Goal: Information Seeking & Learning: Find specific fact

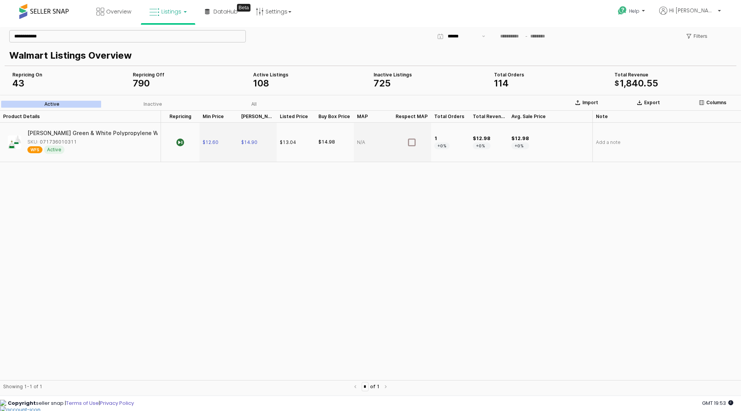
click at [115, 35] on input "**********" at bounding box center [128, 36] width 236 height 12
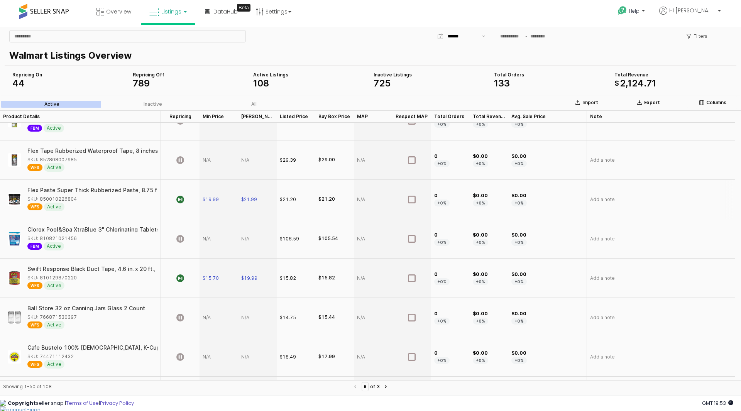
scroll to position [1119, 0]
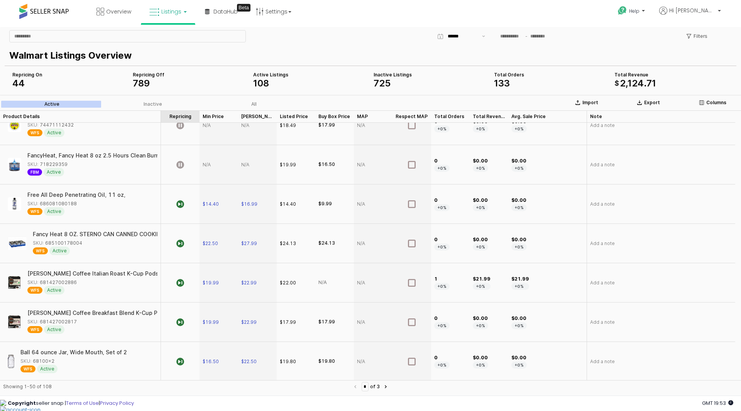
click at [189, 115] on div "Repricing Repricing" at bounding box center [180, 116] width 39 height 12
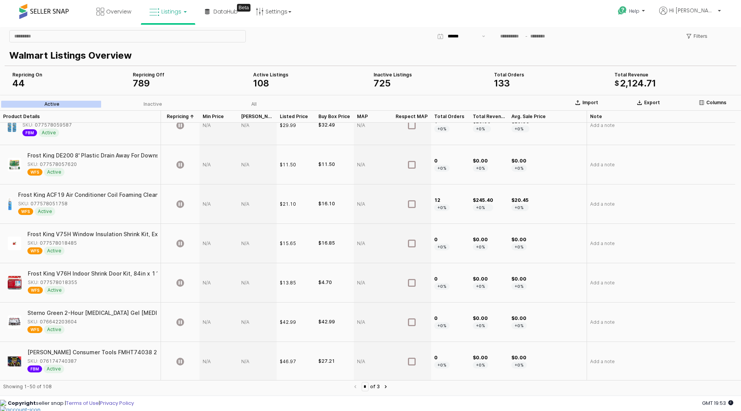
scroll to position [888, 0]
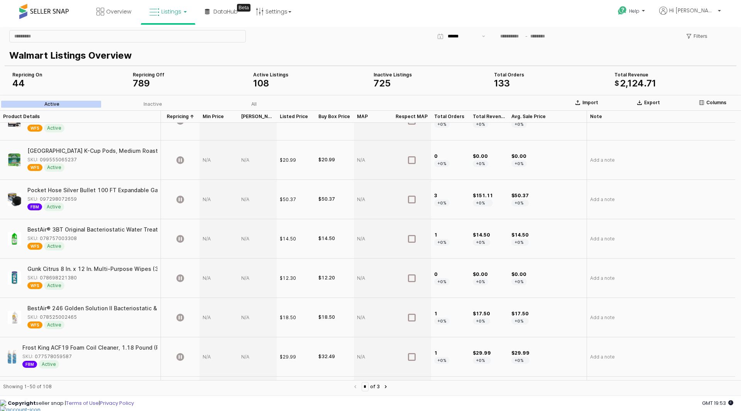
click at [209, 163] on div "App Frame" at bounding box center [219, 159] width 39 height 39
type input "*****"
click at [275, 150] on div "App Frame" at bounding box center [257, 159] width 39 height 39
click at [257, 158] on div "App Frame" at bounding box center [257, 159] width 39 height 39
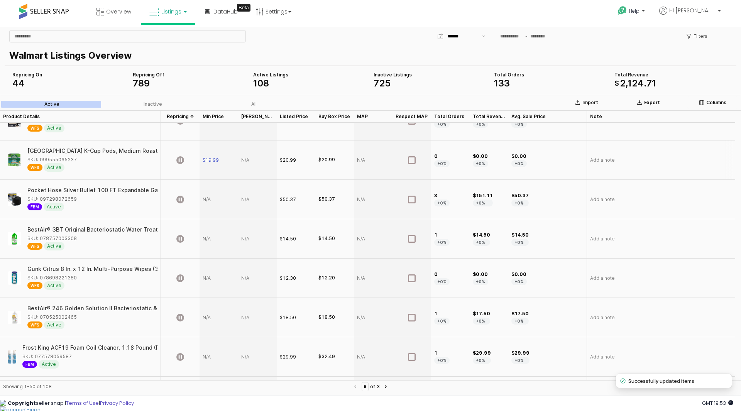
click at [257, 158] on div "App Frame" at bounding box center [257, 159] width 39 height 39
type input "*****"
click at [225, 179] on div "$19.99" at bounding box center [219, 159] width 39 height 39
click at [179, 159] on icon "App Frame" at bounding box center [180, 160] width 8 height 8
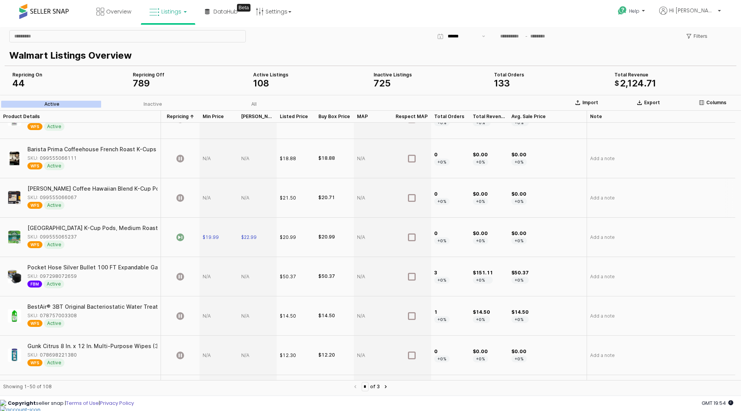
click at [210, 198] on div "App Frame" at bounding box center [219, 197] width 39 height 39
type input "*****"
click at [262, 201] on div "App Frame" at bounding box center [257, 197] width 39 height 39
click at [262, 201] on section "Import Export Columns Active Inactive All Product Details Product Details Repri…" at bounding box center [370, 246] width 741 height 302
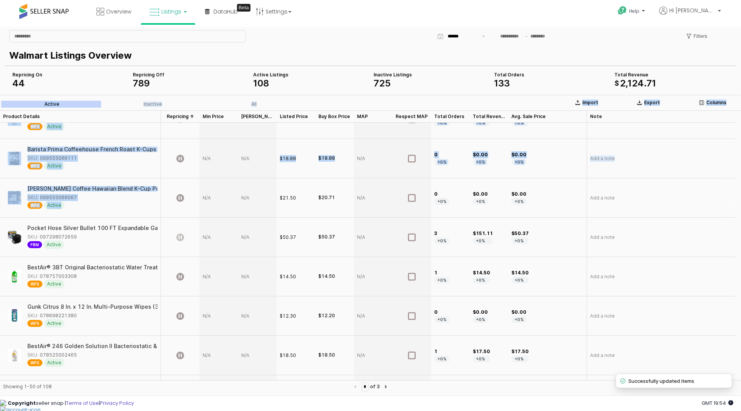
click at [257, 199] on div "App Frame" at bounding box center [257, 197] width 39 height 39
click at [253, 199] on div "App Frame" at bounding box center [257, 197] width 39 height 39
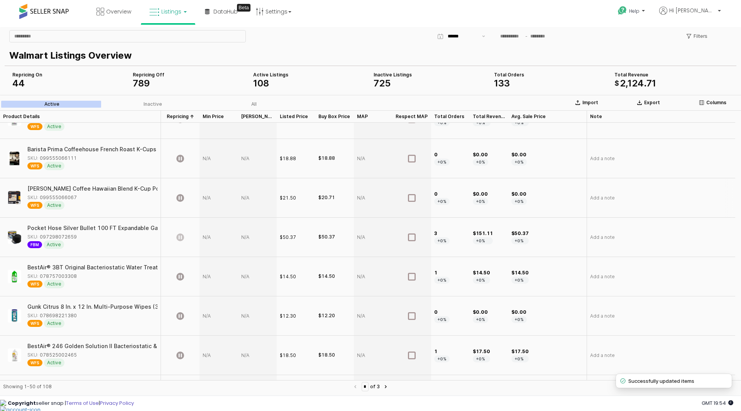
click at [250, 199] on div "App Frame" at bounding box center [257, 197] width 39 height 39
type input "*****"
click at [183, 198] on icon "App Frame" at bounding box center [180, 198] width 8 height 8
click at [215, 164] on div "App Frame" at bounding box center [219, 158] width 39 height 39
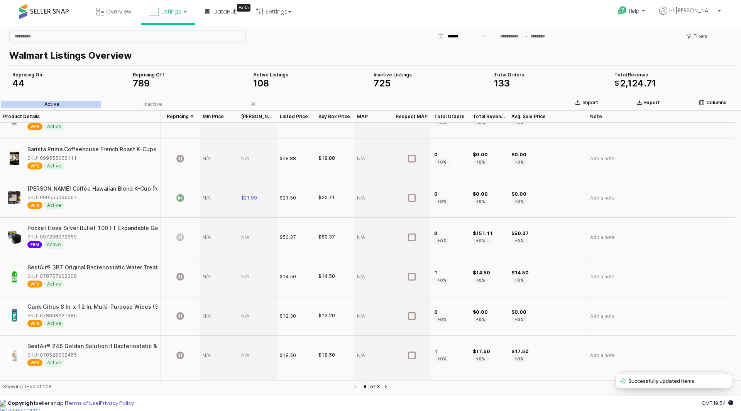
click at [215, 164] on div "App Frame" at bounding box center [219, 158] width 39 height 39
type input "*****"
click at [267, 145] on div "App Frame" at bounding box center [257, 158] width 39 height 39
click at [248, 154] on div "App Frame" at bounding box center [257, 158] width 39 height 39
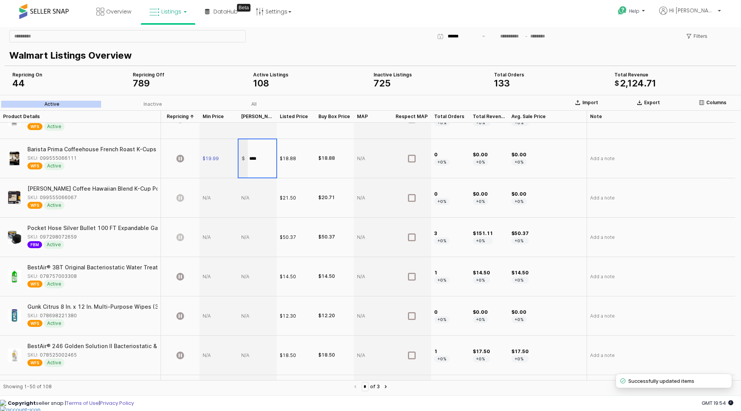
type input "*****"
click at [250, 183] on div "App Frame" at bounding box center [257, 197] width 39 height 39
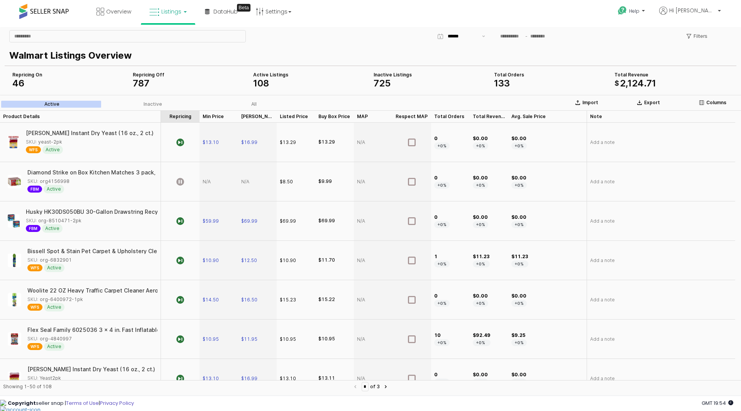
click at [183, 115] on div "Repricing Repricing" at bounding box center [180, 116] width 39 height 12
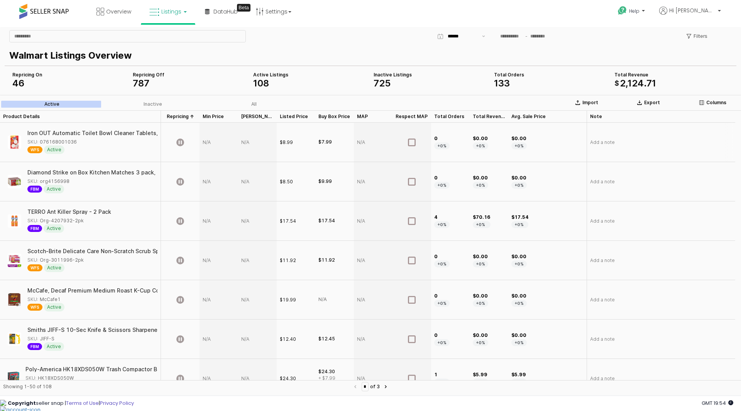
drag, startPoint x: 81, startPoint y: 142, endPoint x: 74, endPoint y: 142, distance: 6.2
click at [74, 142] on div "SKU: 076168001036" at bounding box center [89, 142] width 125 height 7
copy div "076168001036"
click at [211, 142] on div "App Frame" at bounding box center [219, 142] width 39 height 39
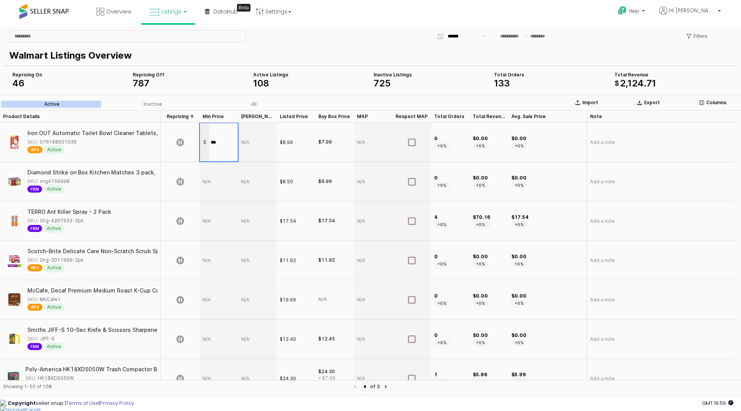
type input "****"
click at [287, 133] on section "Import Export Columns Active Inactive All Product Details Product Details Repri…" at bounding box center [370, 246] width 741 height 302
click at [247, 142] on div "App Frame" at bounding box center [257, 142] width 39 height 39
type input "*****"
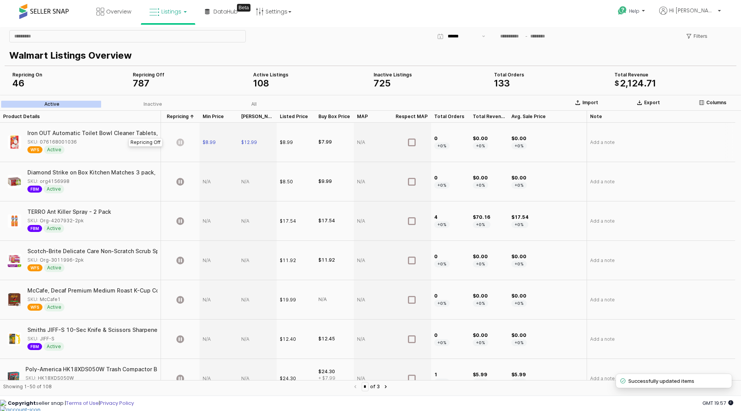
click at [178, 142] on icon "App Frame" at bounding box center [180, 143] width 8 height 8
drag, startPoint x: 84, startPoint y: 264, endPoint x: 38, endPoint y: 259, distance: 45.8
click at [38, 259] on div "Scotch-Brite Delicate Care Non-Scratch Scrub Sponge, 6 Count SKU: Org-3011996-2…" at bounding box center [89, 261] width 125 height 24
copy div "Org-3011996-2pk WFS Active"
click at [210, 260] on div "App Frame" at bounding box center [219, 260] width 39 height 39
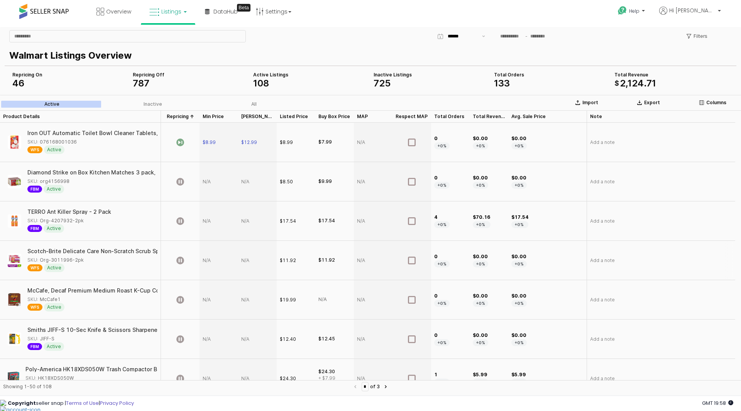
click at [210, 260] on div "App Frame" at bounding box center [219, 260] width 39 height 39
type input "*****"
click at [250, 260] on div "App Frame" at bounding box center [257, 260] width 39 height 39
click at [259, 261] on div "App Frame" at bounding box center [257, 260] width 39 height 39
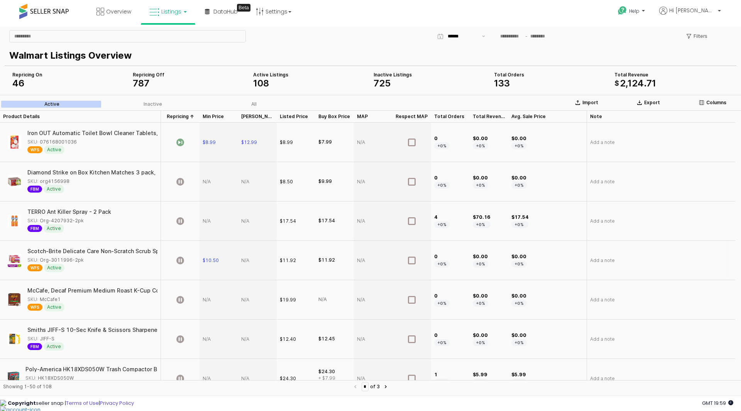
click at [259, 261] on div "App Frame" at bounding box center [257, 260] width 39 height 39
type input "*****"
click at [178, 260] on icon "App Frame" at bounding box center [180, 261] width 8 height 8
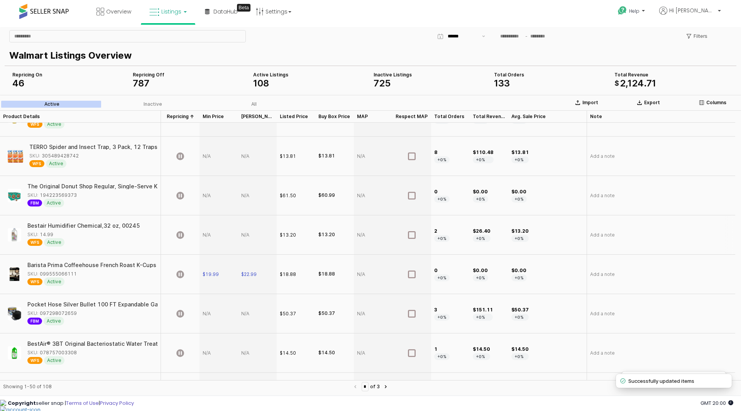
scroll to position [849, 0]
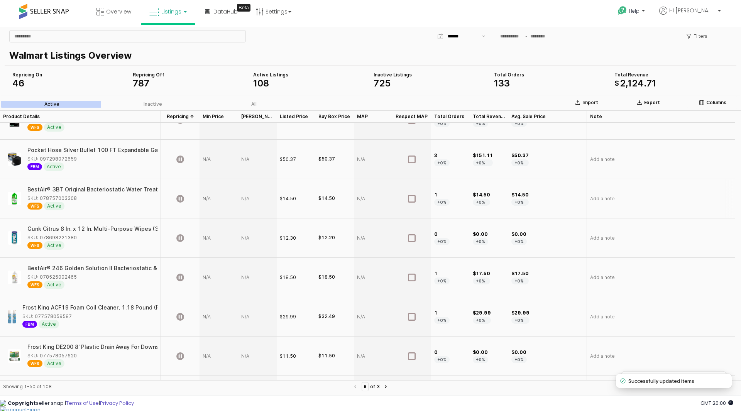
drag, startPoint x: 83, startPoint y: 200, endPoint x: 75, endPoint y: 200, distance: 8.1
click at [75, 200] on div "SKU: 078757003308" at bounding box center [89, 198] width 125 height 7
copy div "078757003308"
click at [209, 201] on div "App Frame" at bounding box center [219, 198] width 39 height 39
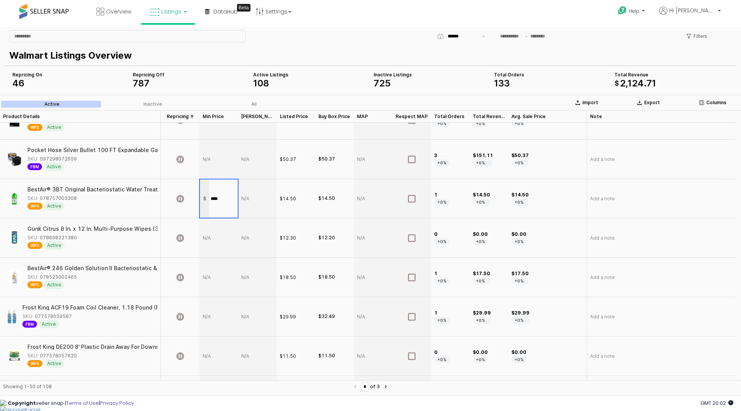
type input "*****"
click at [247, 198] on div "App Frame" at bounding box center [257, 198] width 39 height 39
click at [247, 198] on section "Import Export Columns Active Inactive All Product Details Product Details Repri…" at bounding box center [370, 246] width 741 height 302
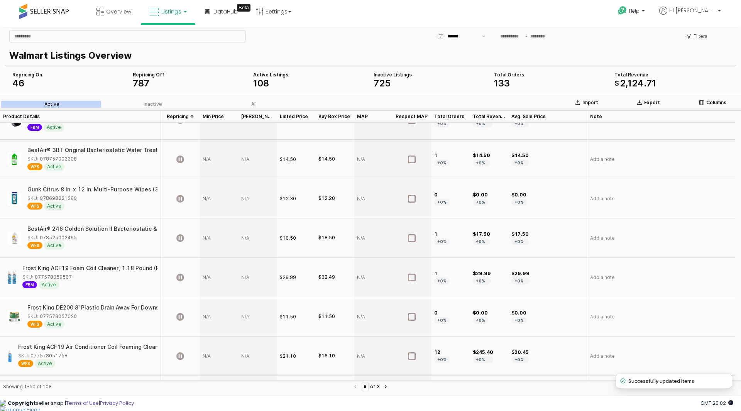
click at [252, 160] on div "App Frame" at bounding box center [257, 159] width 39 height 39
type input "*****"
click at [178, 158] on icon "App Frame" at bounding box center [180, 160] width 8 height 8
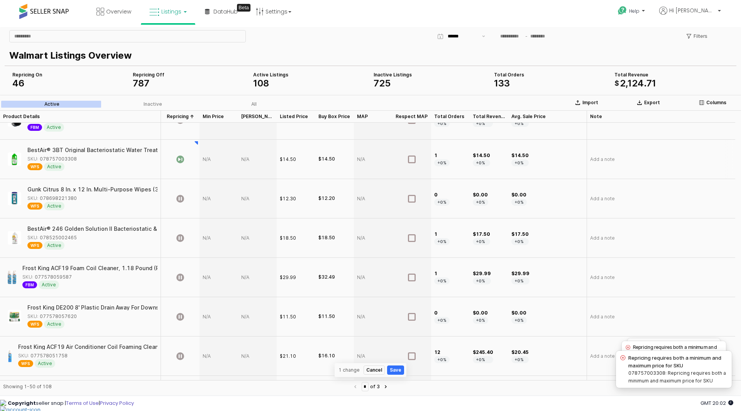
click at [215, 160] on div "App Frame" at bounding box center [219, 159] width 39 height 39
click at [211, 160] on div "App Frame" at bounding box center [219, 159] width 39 height 39
type input "*****"
click at [260, 161] on div "App Frame" at bounding box center [257, 159] width 39 height 39
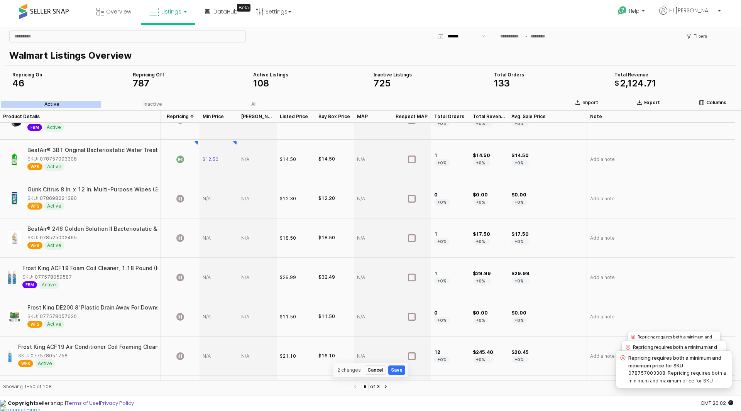
click at [253, 159] on div "App Frame" at bounding box center [257, 159] width 39 height 39
click at [251, 159] on div "App Frame" at bounding box center [257, 159] width 39 height 39
click at [254, 161] on div "App Frame" at bounding box center [257, 159] width 39 height 39
type input "*****"
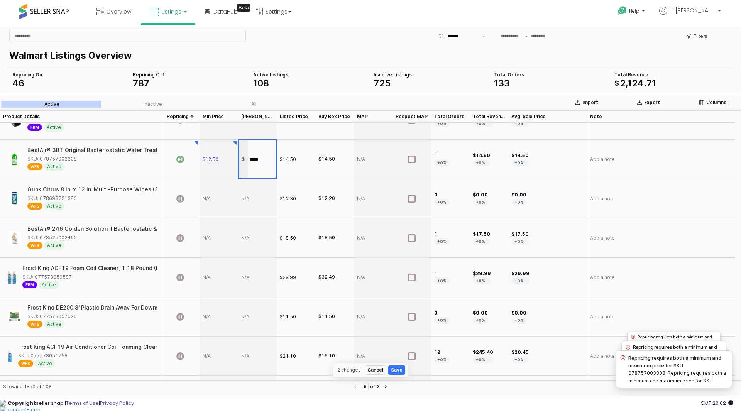
click at [270, 191] on div "App Frame" at bounding box center [257, 198] width 39 height 39
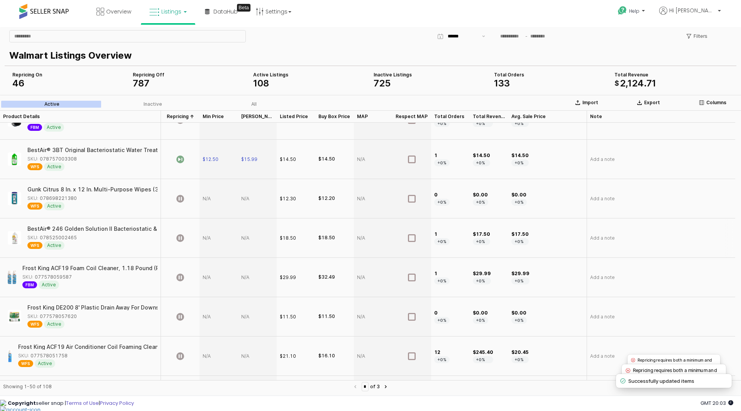
click at [75, 239] on div "SKU: 078525002465" at bounding box center [89, 237] width 125 height 7
copy div "078525002465"
click at [208, 239] on div "App Frame" at bounding box center [219, 237] width 39 height 39
type input "*****"
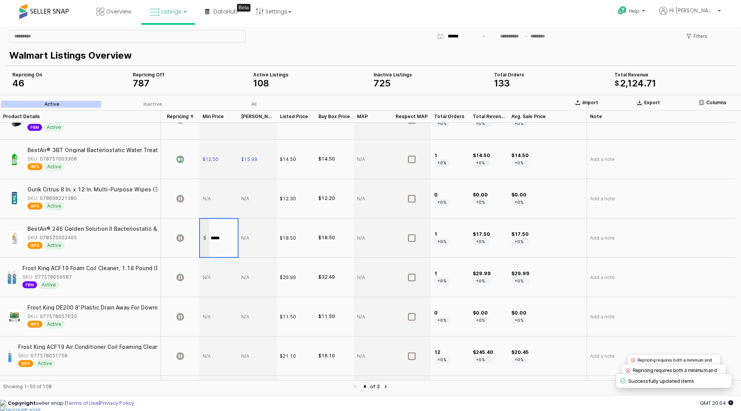
click at [250, 233] on div "App Frame" at bounding box center [257, 237] width 39 height 39
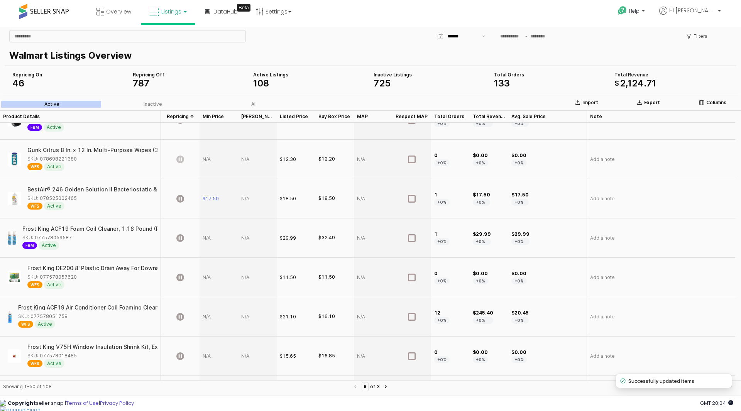
click at [244, 200] on div "App Frame" at bounding box center [257, 198] width 39 height 39
type input "*****"
click at [184, 198] on icon "App Frame" at bounding box center [180, 199] width 8 height 8
drag, startPoint x: 74, startPoint y: 238, endPoint x: 70, endPoint y: 237, distance: 3.9
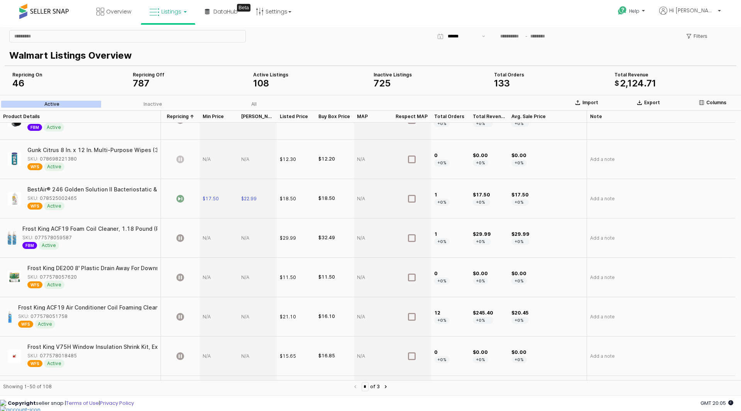
click at [70, 237] on div "SKU: 077578059587" at bounding box center [87, 237] width 130 height 7
copy div "077578059587"
click at [203, 239] on div "App Frame" at bounding box center [219, 237] width 39 height 39
click at [210, 238] on div "App Frame" at bounding box center [219, 237] width 39 height 39
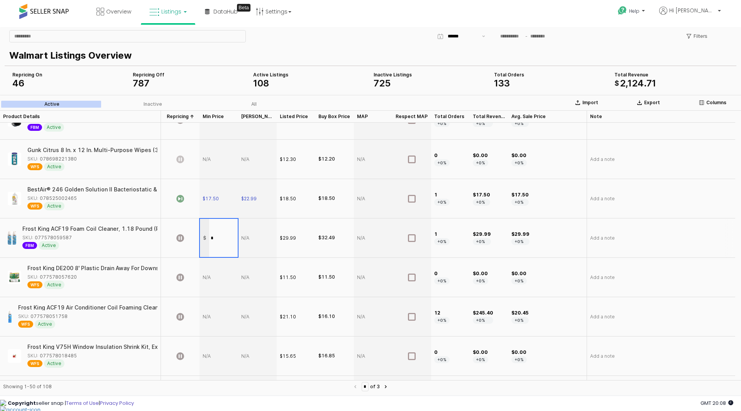
type input "**"
click at [255, 239] on div "App Frame" at bounding box center [257, 237] width 39 height 39
click at [254, 239] on div "App Frame" at bounding box center [257, 237] width 39 height 39
type input "*****"
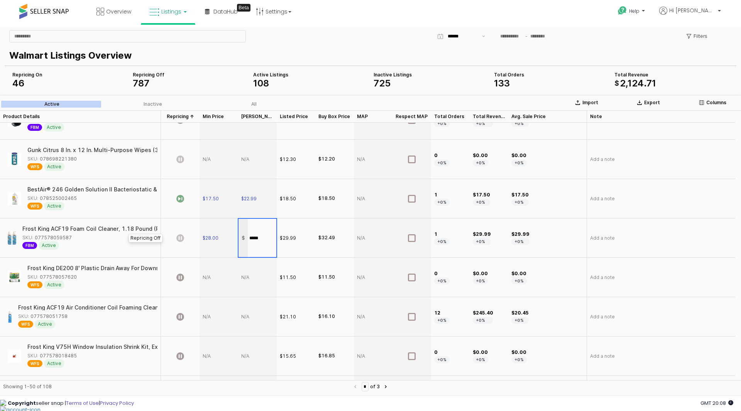
click at [179, 237] on icon "App Frame" at bounding box center [180, 238] width 8 height 8
click at [177, 237] on icon "App Frame" at bounding box center [180, 238] width 8 height 8
click at [180, 239] on icon "App Frame" at bounding box center [180, 238] width 8 height 8
drag, startPoint x: 79, startPoint y: 277, endPoint x: 74, endPoint y: 278, distance: 4.4
click at [74, 278] on div "SKU: 077578057620" at bounding box center [89, 277] width 125 height 7
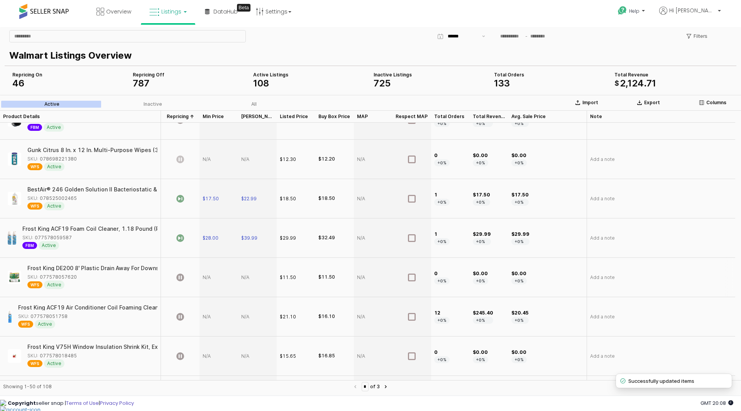
copy div "077578057620"
click at [208, 281] on div "App Frame" at bounding box center [219, 277] width 39 height 39
type input "*****"
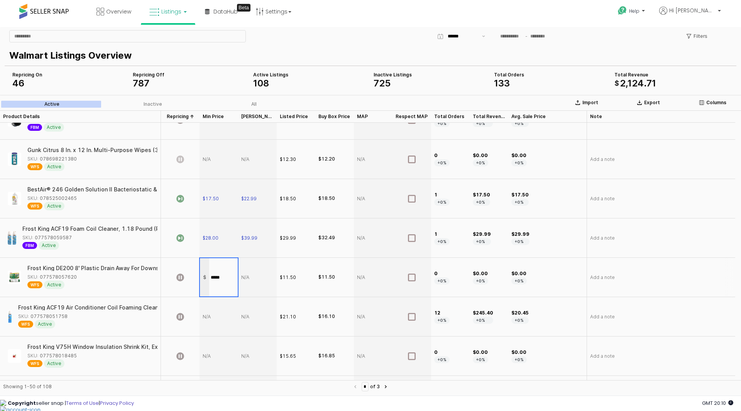
click at [245, 277] on div "App Frame" at bounding box center [257, 277] width 39 height 39
type input "*****"
click at [183, 277] on icon "App Frame" at bounding box center [180, 278] width 8 height 8
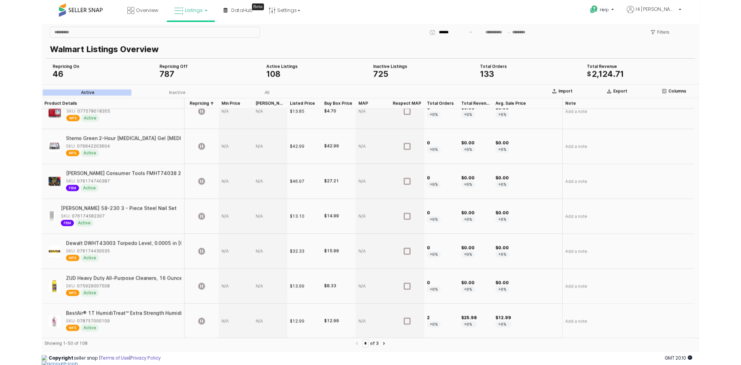
scroll to position [1196, 0]
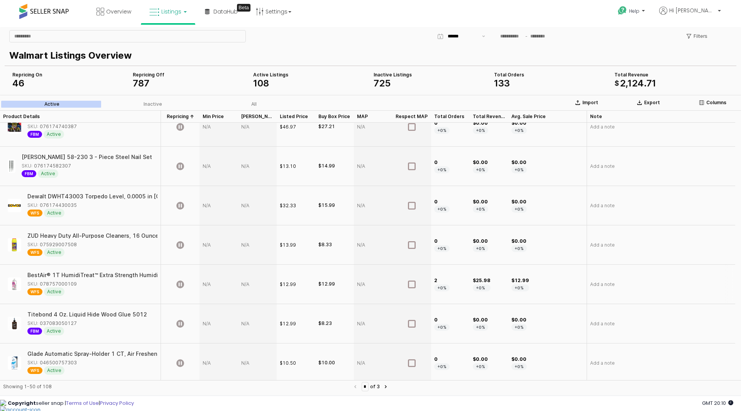
drag, startPoint x: 79, startPoint y: 287, endPoint x: 75, endPoint y: 285, distance: 4.2
click at [75, 285] on div "SKU: 078757000109" at bounding box center [89, 284] width 125 height 7
copy div "078757000109"
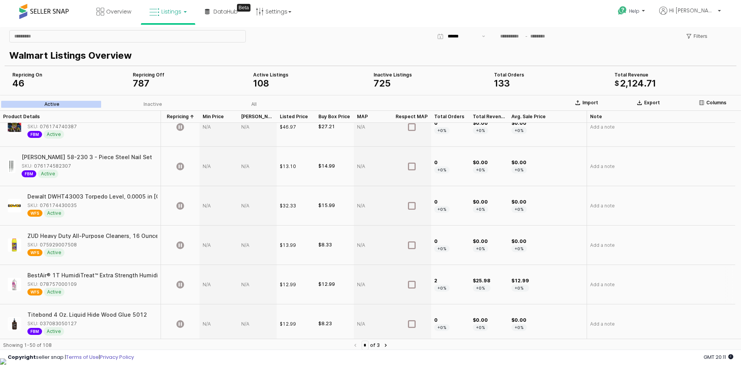
click at [211, 288] on div "App Frame" at bounding box center [219, 284] width 39 height 39
type input "*****"
click at [252, 282] on div "App Frame" at bounding box center [257, 284] width 39 height 39
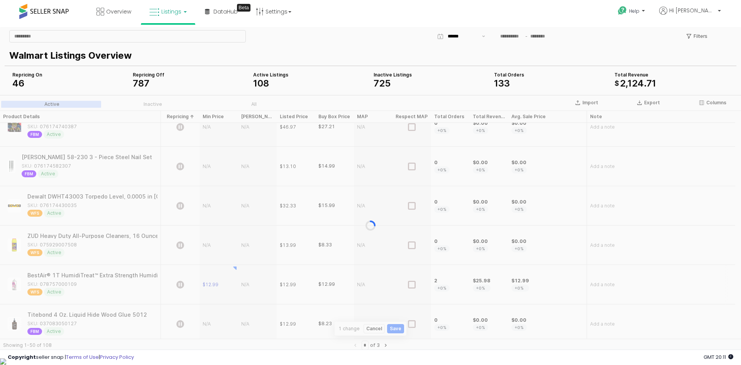
click at [252, 282] on section "Import Export Columns Active Inactive All Product Details Product Details Repri…" at bounding box center [370, 225] width 741 height 261
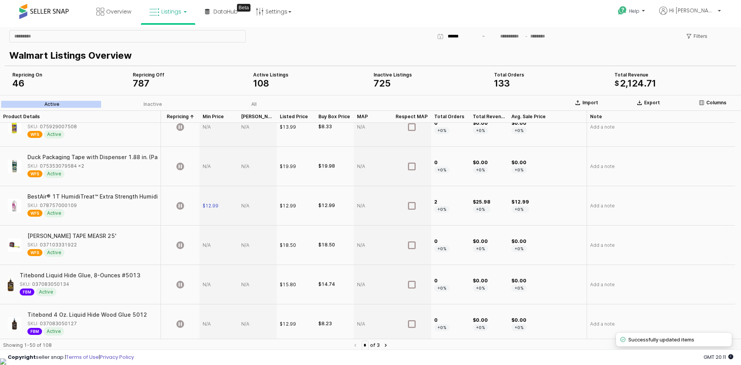
click at [245, 237] on div "App Frame" at bounding box center [257, 244] width 39 height 39
click at [246, 205] on div "App Frame" at bounding box center [257, 205] width 39 height 39
type input "*****"
click at [180, 206] on section "Import Export Columns Active Inactive All Product Details Product Details Repri…" at bounding box center [370, 225] width 741 height 261
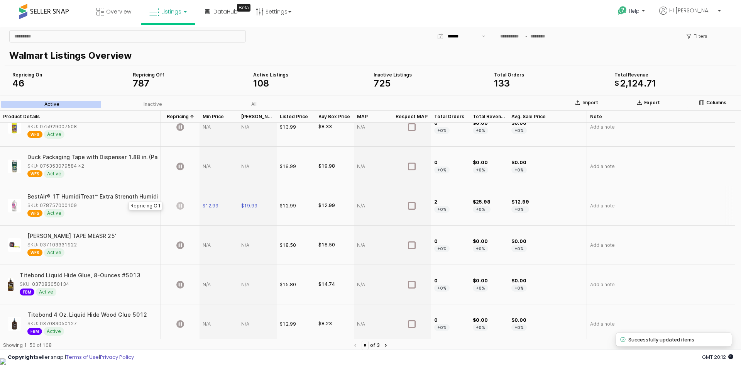
click at [181, 205] on icon "App Frame" at bounding box center [180, 206] width 8 height 8
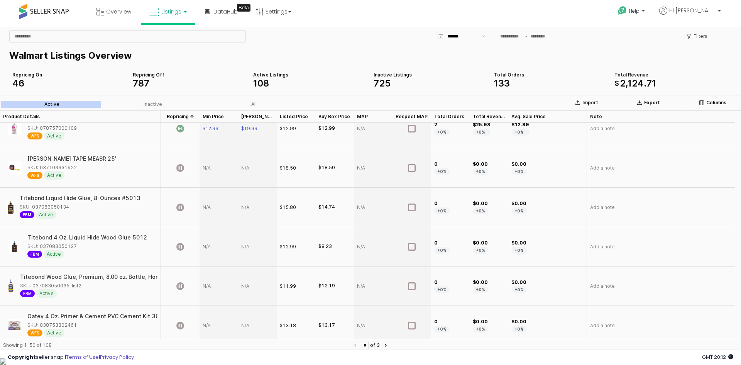
scroll to position [1351, 0]
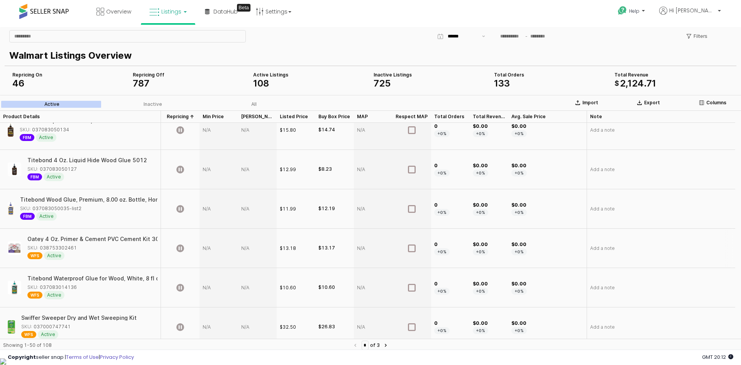
drag, startPoint x: 66, startPoint y: 252, endPoint x: 75, endPoint y: 250, distance: 9.5
click at [75, 250] on div "SKU: 038753302461" at bounding box center [89, 247] width 125 height 7
copy div "038753302461"
click at [204, 248] on div "App Frame" at bounding box center [219, 247] width 39 height 39
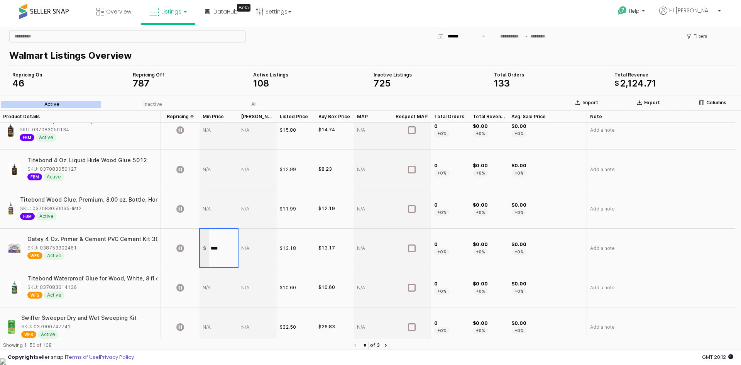
type input "*****"
click at [255, 240] on div "App Frame" at bounding box center [257, 247] width 39 height 39
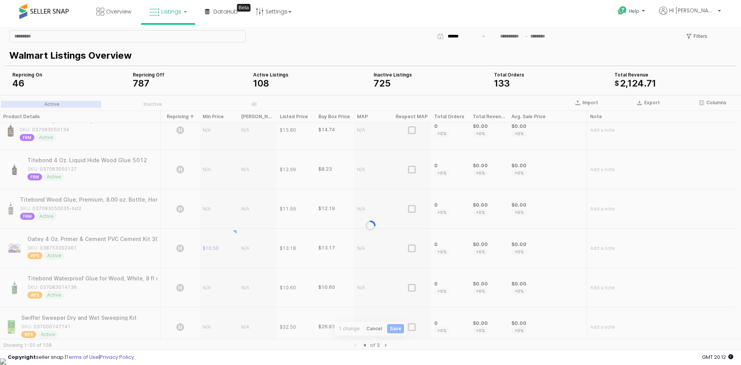
click at [255, 240] on div "App Frame" at bounding box center [370, 225] width 741 height 261
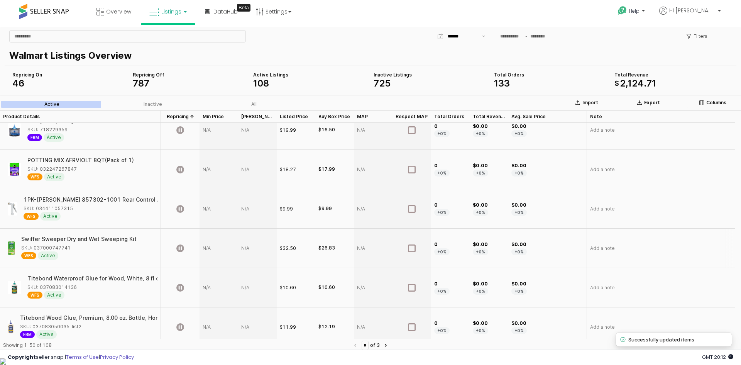
click at [253, 246] on div "App Frame" at bounding box center [257, 247] width 39 height 39
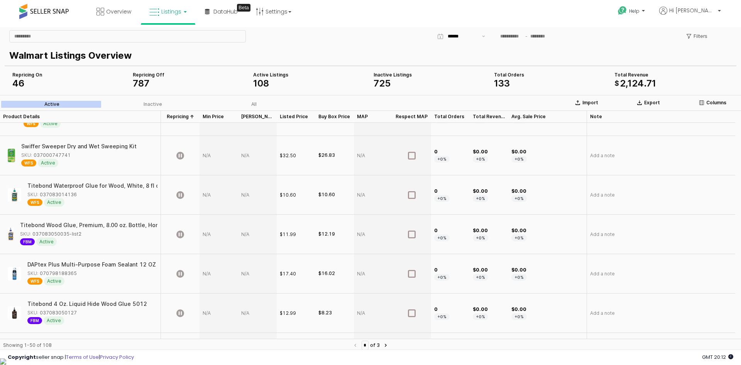
scroll to position [1752, 0]
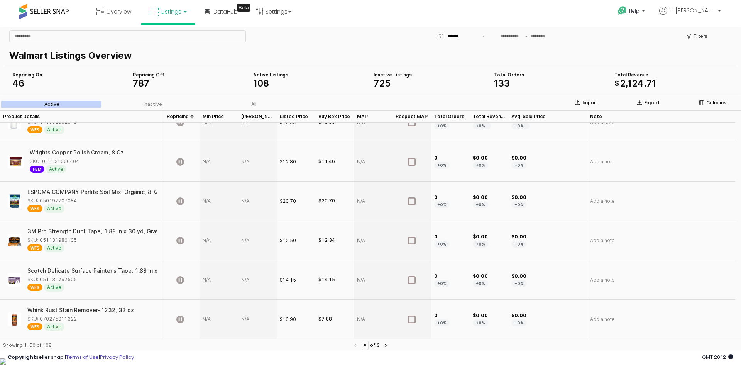
drag, startPoint x: 79, startPoint y: 320, endPoint x: 76, endPoint y: 318, distance: 4.2
click at [76, 318] on div "SKU: 070275011322" at bounding box center [80, 318] width 107 height 7
click at [75, 318] on div "SKU: 070275011322" at bounding box center [80, 318] width 107 height 7
copy div "070275011322"
drag, startPoint x: 89, startPoint y: 280, endPoint x: 43, endPoint y: 277, distance: 45.6
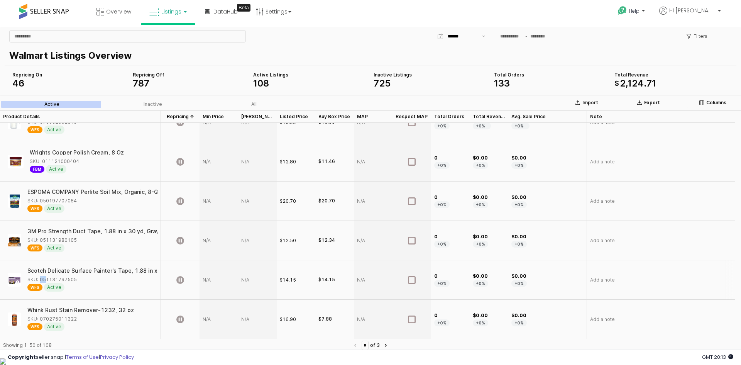
click at [43, 277] on div "SKU: 051131797505" at bounding box center [89, 279] width 125 height 7
click at [42, 277] on div "SKU: 051131797505" at bounding box center [51, 279] width 49 height 7
drag, startPoint x: 39, startPoint y: 278, endPoint x: 75, endPoint y: 281, distance: 36.0
click at [75, 281] on div "SKU: 051131797505" at bounding box center [51, 279] width 49 height 7
click at [207, 280] on div "App Frame" at bounding box center [219, 279] width 39 height 39
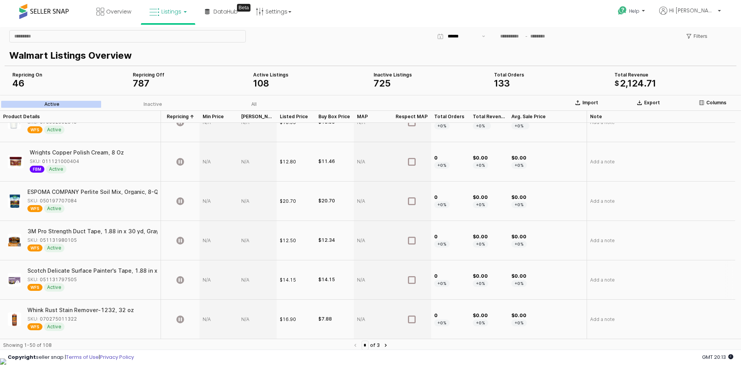
click at [207, 280] on div "App Frame" at bounding box center [219, 279] width 39 height 39
drag, startPoint x: 228, startPoint y: 281, endPoint x: 211, endPoint y: 282, distance: 17.8
click at [211, 282] on input "*****" at bounding box center [223, 280] width 29 height 8
type input "*****"
click at [247, 278] on div "App Frame" at bounding box center [257, 279] width 39 height 39
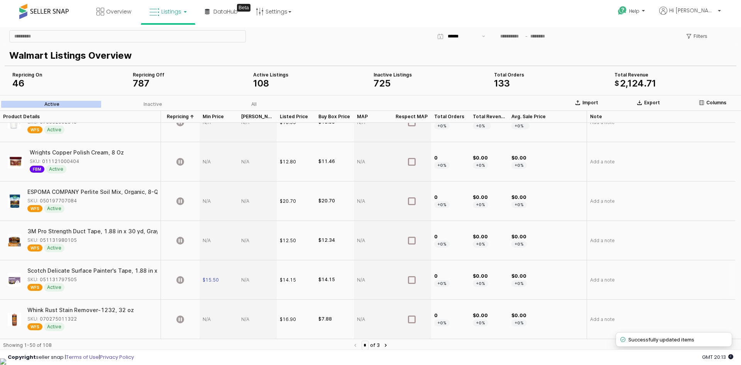
click at [247, 278] on div "App Frame" at bounding box center [257, 279] width 39 height 39
click at [249, 282] on div "App Frame" at bounding box center [257, 279] width 39 height 39
type input "*****"
click at [217, 290] on div "$15.50" at bounding box center [219, 279] width 39 height 39
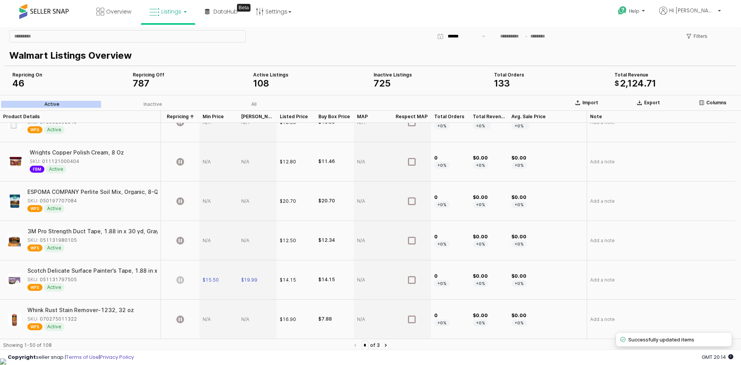
click at [180, 282] on icon "App Frame" at bounding box center [180, 280] width 8 height 8
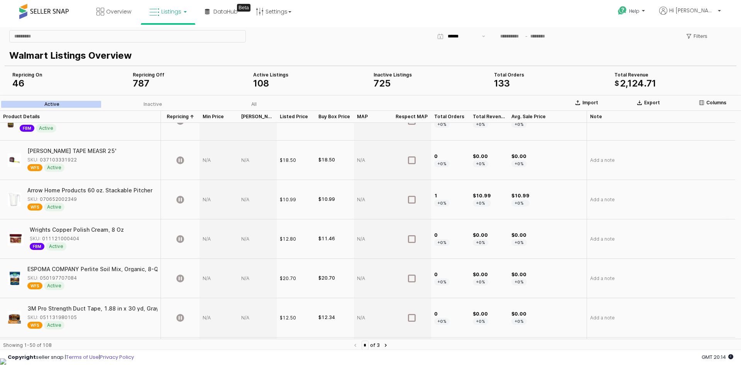
drag, startPoint x: 81, startPoint y: 198, endPoint x: 75, endPoint y: 198, distance: 6.2
click at [75, 198] on div "SKU: 070652002349" at bounding box center [89, 199] width 125 height 7
click at [206, 201] on div "App Frame" at bounding box center [219, 199] width 39 height 39
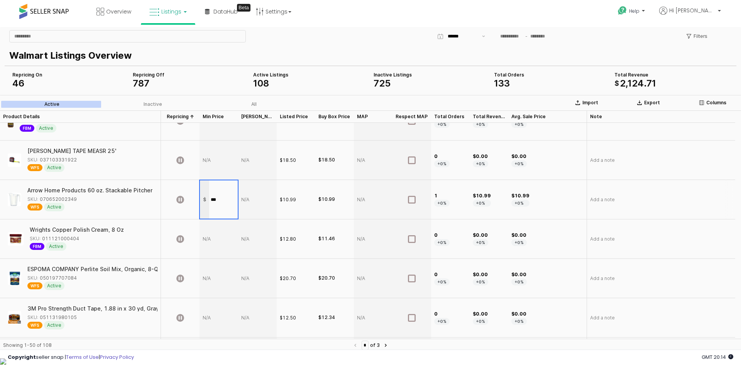
type input "****"
click at [253, 201] on div "App Frame" at bounding box center [257, 199] width 39 height 39
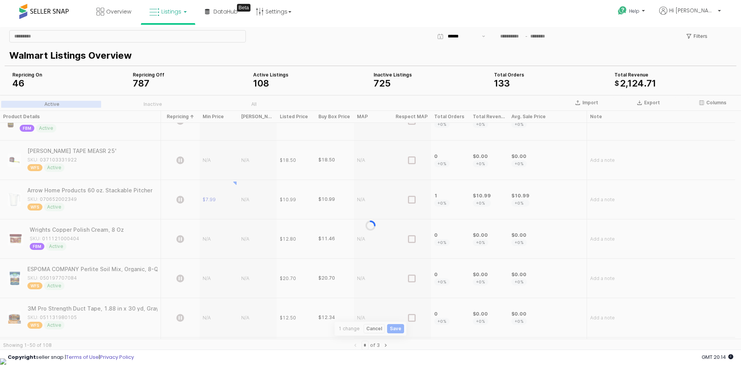
click at [253, 201] on div "App Frame" at bounding box center [370, 225] width 741 height 261
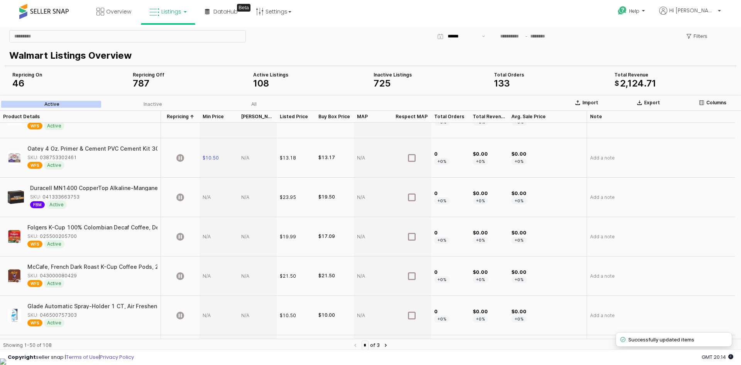
scroll to position [1443, 0]
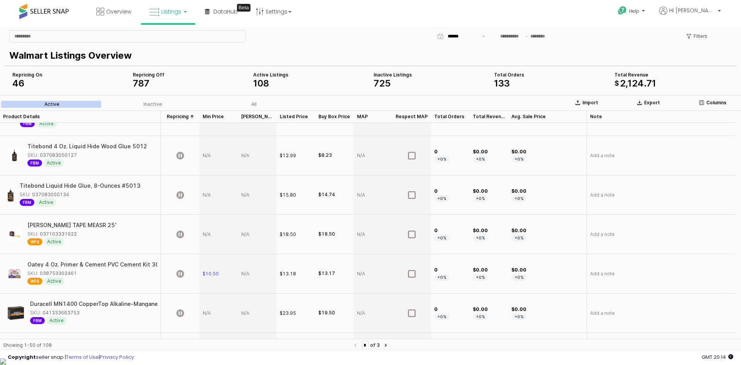
click at [249, 274] on div "App Frame" at bounding box center [257, 273] width 39 height 39
type input "*****"
click at [179, 274] on icon "App Frame" at bounding box center [180, 274] width 8 height 8
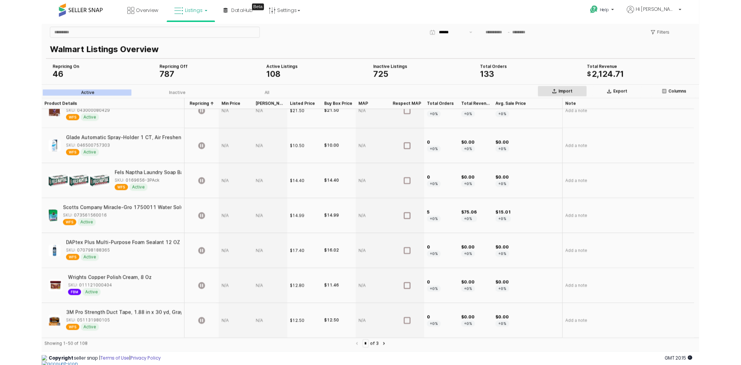
scroll to position [1710, 0]
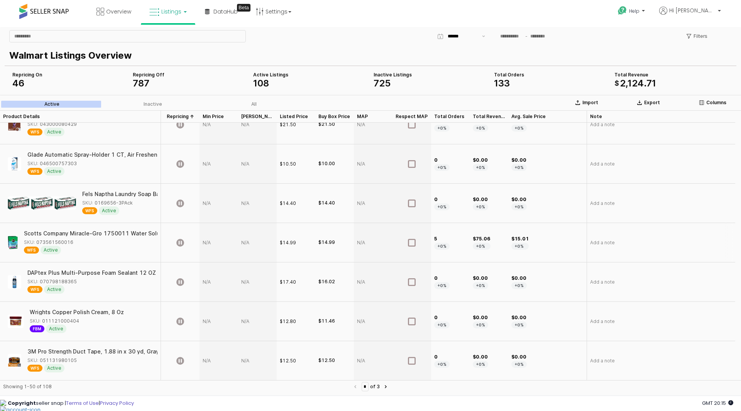
drag, startPoint x: 76, startPoint y: 242, endPoint x: 71, endPoint y: 243, distance: 4.8
click at [71, 243] on div "SKU: 073561560016" at bounding box center [88, 242] width 129 height 7
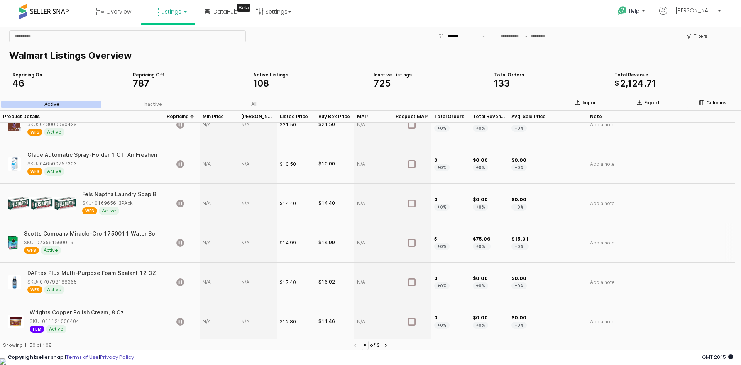
click at [214, 241] on div "App Frame" at bounding box center [219, 242] width 39 height 39
type input "*****"
click at [251, 245] on div "App Frame" at bounding box center [257, 242] width 39 height 39
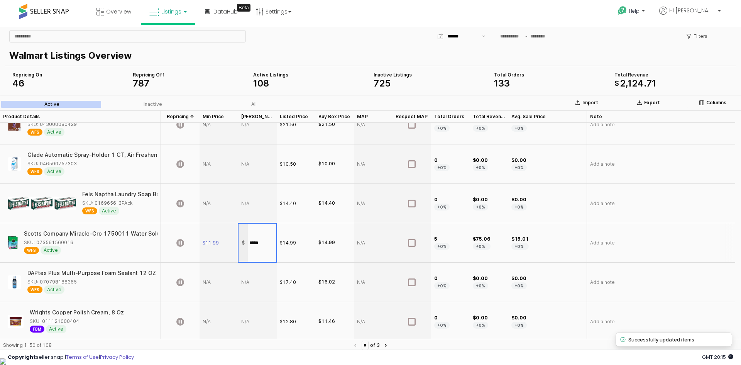
drag, startPoint x: 264, startPoint y: 244, endPoint x: 257, endPoint y: 244, distance: 7.0
click at [257, 244] on input "*****" at bounding box center [262, 243] width 29 height 8
type input "*****"
click at [181, 252] on section "Import Export Columns Active Inactive All Product Details Product Details Repri…" at bounding box center [370, 225] width 741 height 261
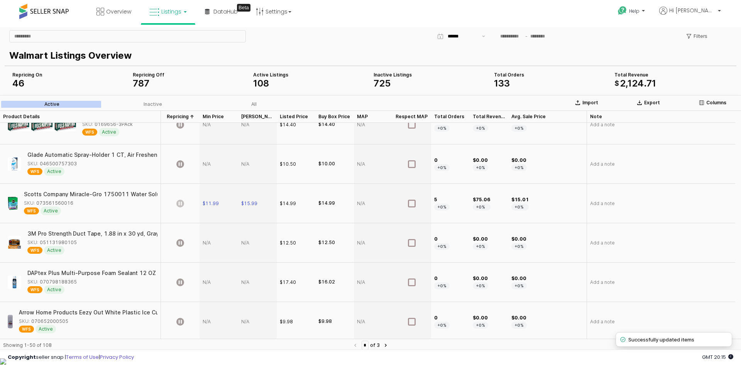
click at [181, 205] on icon "App Frame" at bounding box center [180, 204] width 8 height 8
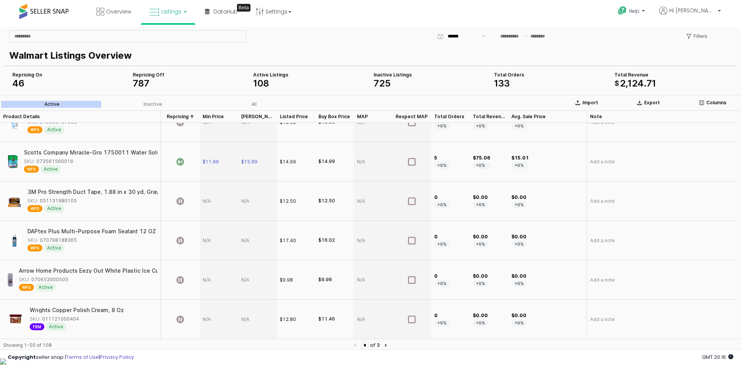
drag, startPoint x: 73, startPoint y: 280, endPoint x: 66, endPoint y: 280, distance: 7.0
click at [66, 280] on div "SKU: 070652000505" at bounding box center [86, 279] width 134 height 7
click at [210, 279] on div "App Frame" at bounding box center [219, 279] width 39 height 39
type input "****"
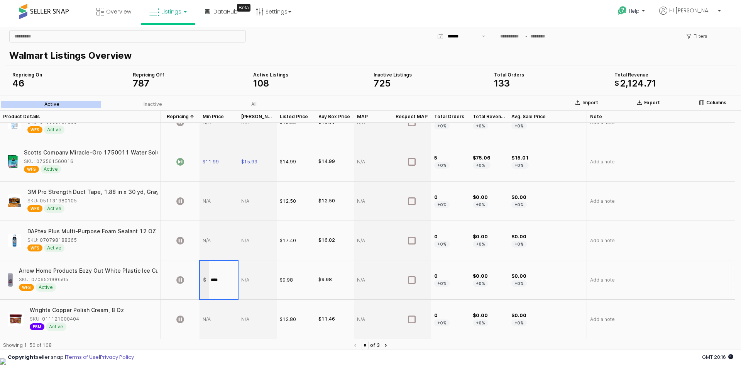
click at [245, 275] on div "App Frame" at bounding box center [257, 279] width 39 height 39
click at [246, 279] on div "App Frame" at bounding box center [257, 279] width 39 height 39
type input "*****"
click at [183, 289] on div "App Frame" at bounding box center [180, 279] width 39 height 39
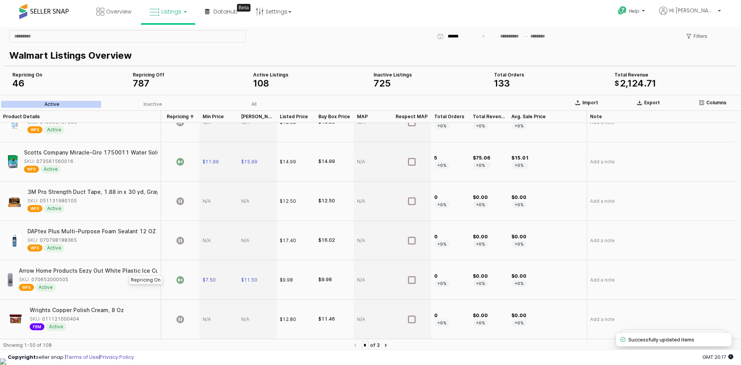
click at [182, 279] on icon "App Frame" at bounding box center [180, 280] width 8 height 8
click at [184, 283] on icon "App Frame" at bounding box center [180, 280] width 8 height 8
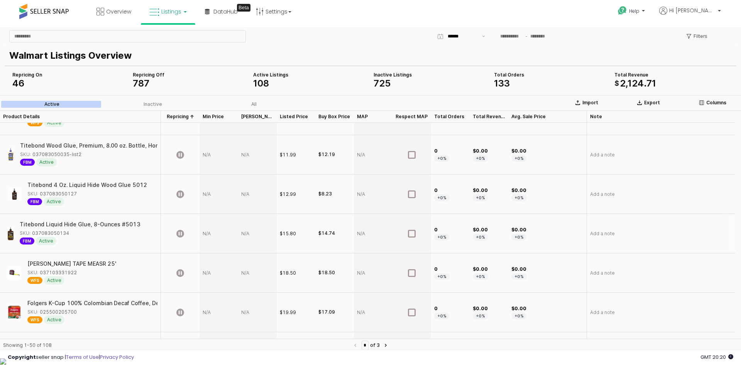
scroll to position [1443, 0]
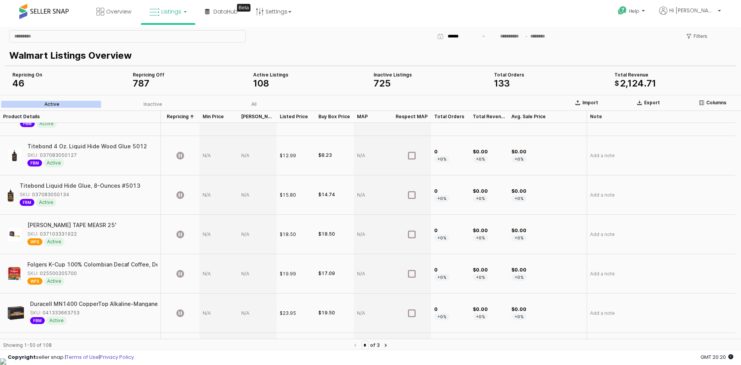
click at [214, 274] on div "App Frame" at bounding box center [219, 273] width 39 height 39
type input "*****"
click at [249, 265] on div "App Frame" at bounding box center [257, 273] width 39 height 39
click at [249, 273] on div "App Frame" at bounding box center [257, 273] width 39 height 39
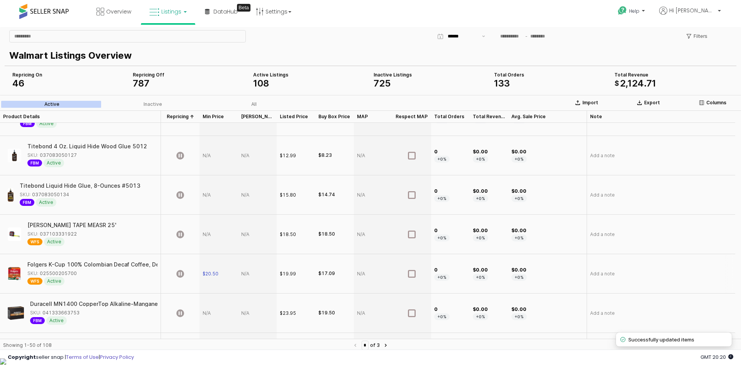
click at [249, 273] on div "App Frame" at bounding box center [257, 273] width 39 height 39
type input "*****"
click at [182, 273] on section "Import Export Columns Active Inactive All Product Details Product Details Repri…" at bounding box center [370, 225] width 741 height 261
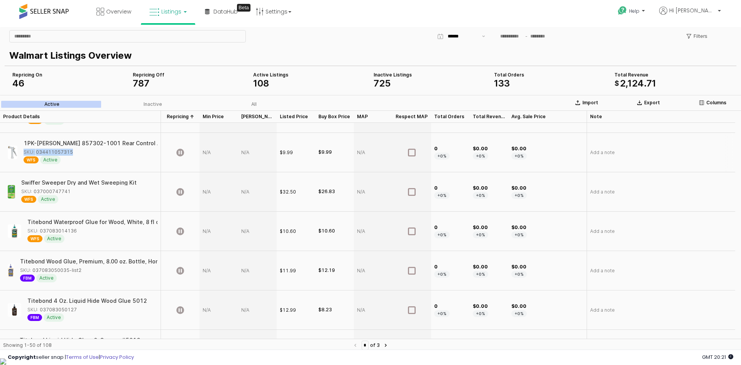
drag, startPoint x: 76, startPoint y: 148, endPoint x: 70, endPoint y: 149, distance: 5.9
click at [70, 149] on div "1PK-Gilmour 857302-1001 Rear Control Adjustable Watering Nozzle, Metal SKU: 034…" at bounding box center [88, 152] width 129 height 24
click at [81, 150] on div "SKU: 034411057315" at bounding box center [88, 152] width 129 height 7
drag, startPoint x: 82, startPoint y: 151, endPoint x: 71, endPoint y: 152, distance: 10.8
click at [71, 152] on div "SKU: 034411057315" at bounding box center [88, 152] width 129 height 7
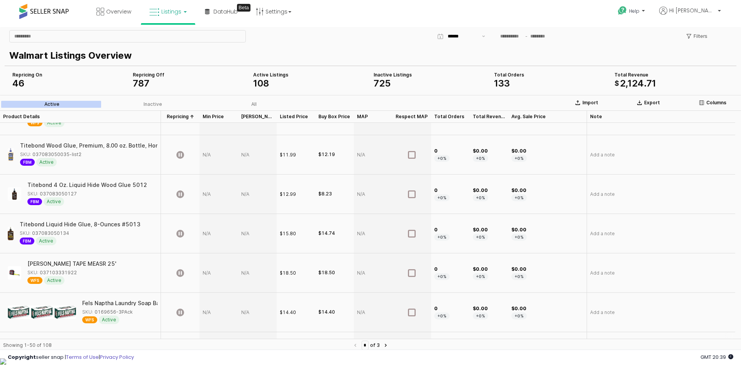
scroll to position [1521, 0]
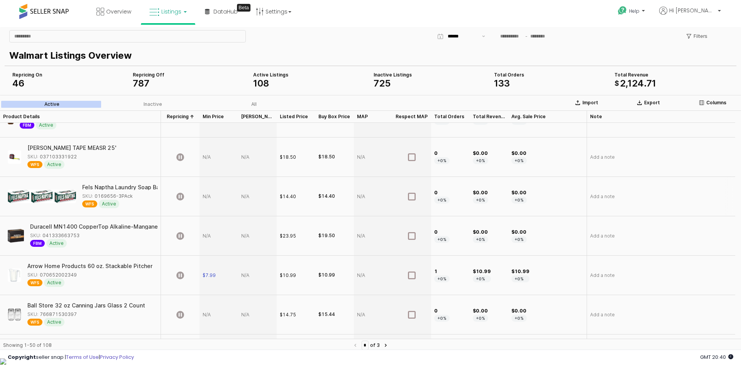
drag, startPoint x: 140, startPoint y: 197, endPoint x: 131, endPoint y: 196, distance: 9.7
click at [131, 196] on div "SKU: 0169656-3PAck" at bounding box center [117, 196] width 71 height 7
click at [208, 198] on div "App Frame" at bounding box center [219, 196] width 39 height 39
type input "*****"
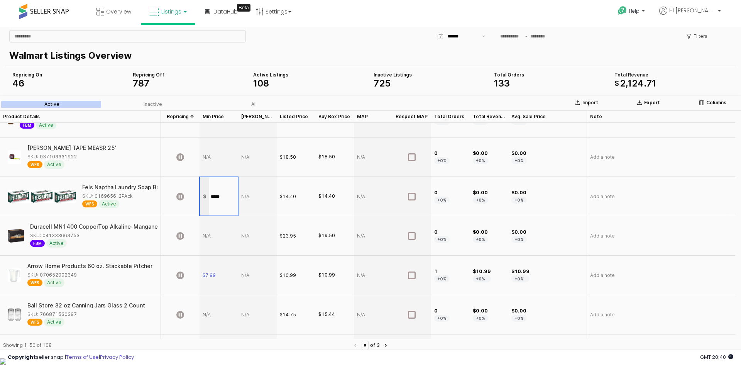
click at [247, 201] on div "App Frame" at bounding box center [257, 196] width 39 height 39
click at [247, 201] on section "Import Export Columns Active Inactive All Product Details Product Details Repri…" at bounding box center [370, 225] width 741 height 261
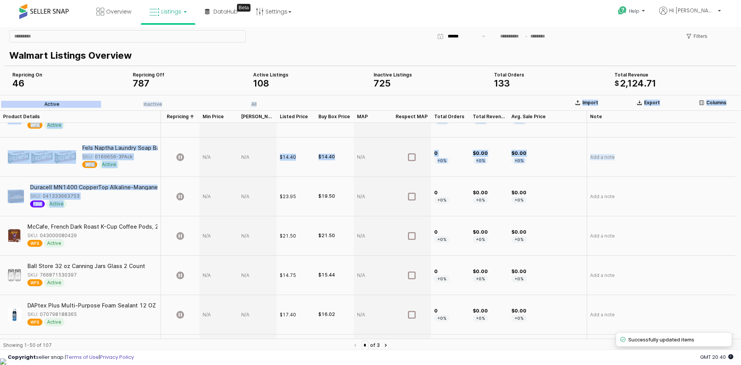
click at [248, 198] on div "App Frame" at bounding box center [257, 196] width 39 height 39
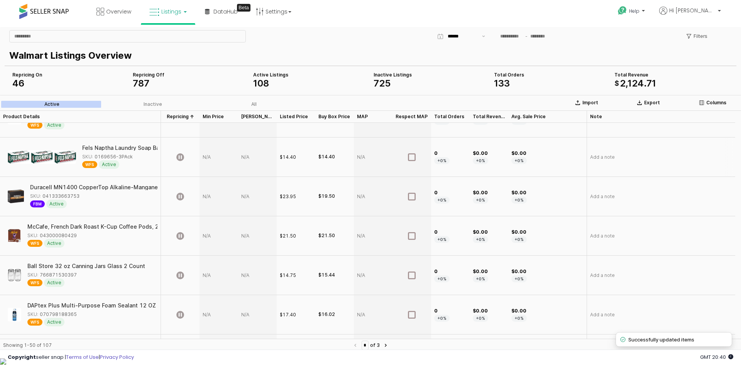
click at [248, 198] on div "App Frame" at bounding box center [257, 196] width 39 height 39
click at [215, 152] on div "App Frame" at bounding box center [219, 156] width 39 height 39
click at [211, 161] on div "App Frame" at bounding box center [219, 156] width 39 height 39
click at [251, 154] on div "App Frame" at bounding box center [257, 156] width 39 height 39
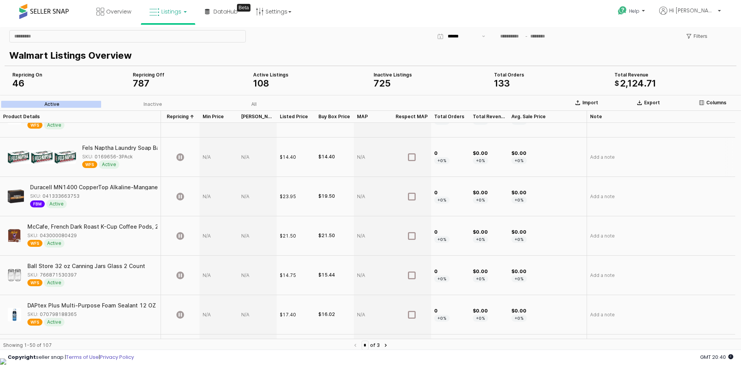
click at [218, 163] on div "App Frame" at bounding box center [219, 156] width 39 height 39
click at [256, 154] on div "App Frame" at bounding box center [257, 156] width 39 height 39
click at [215, 157] on div "App Frame" at bounding box center [219, 156] width 39 height 39
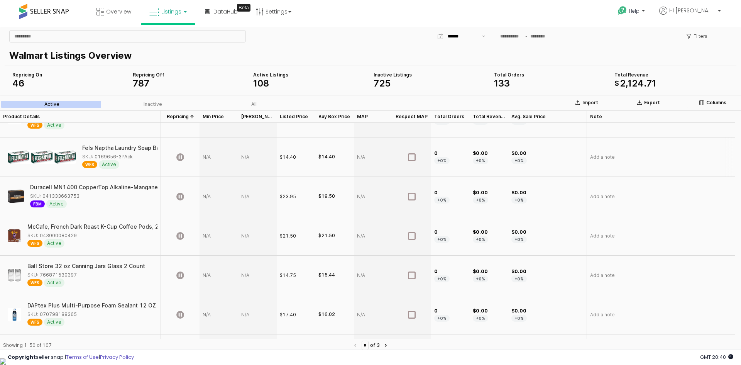
click at [215, 157] on div "App Frame" at bounding box center [219, 156] width 39 height 39
click at [253, 159] on div "App Frame" at bounding box center [257, 156] width 39 height 39
type input "*****"
click at [181, 158] on icon "App Frame" at bounding box center [180, 157] width 8 height 8
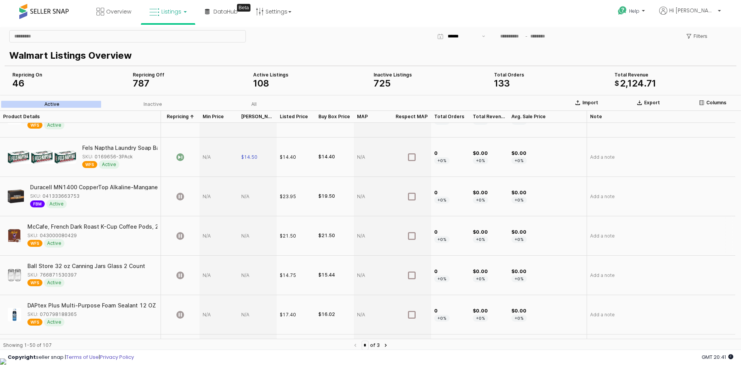
click at [211, 238] on div "App Frame" at bounding box center [219, 235] width 39 height 39
type input "*****"
click at [252, 235] on div "App Frame" at bounding box center [257, 235] width 39 height 39
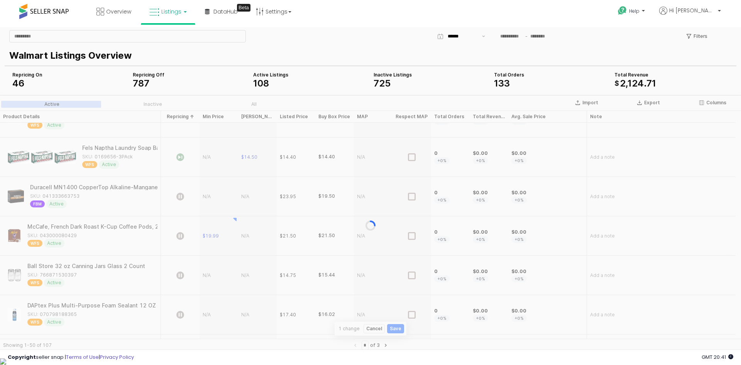
click at [252, 235] on div "App Frame" at bounding box center [370, 225] width 741 height 261
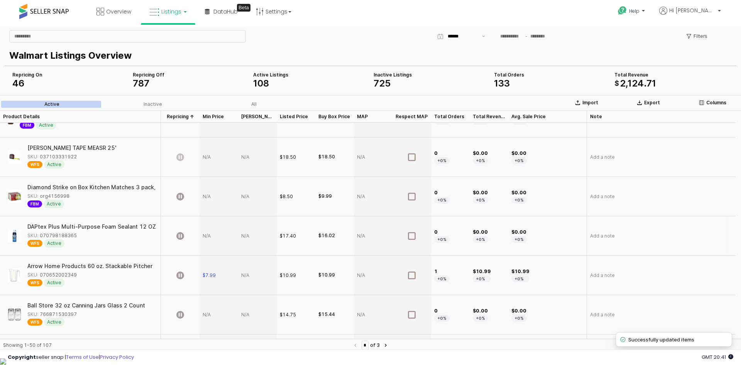
click at [252, 235] on div "App Frame" at bounding box center [257, 235] width 39 height 39
click at [247, 282] on div "App Frame" at bounding box center [257, 274] width 39 height 39
type input "*****"
click at [248, 306] on div "App Frame" at bounding box center [257, 314] width 39 height 39
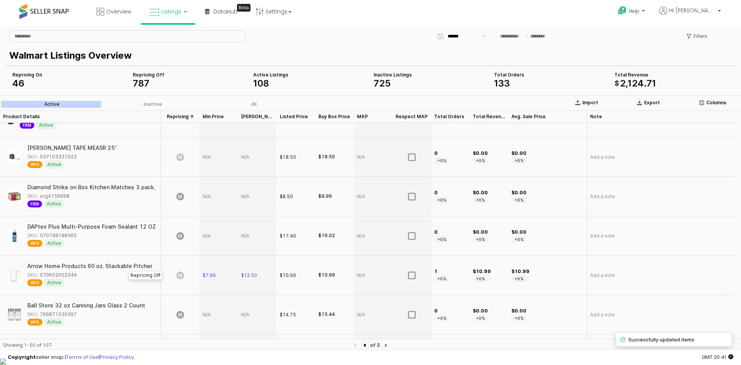
click at [178, 277] on icon "App Frame" at bounding box center [180, 275] width 8 height 8
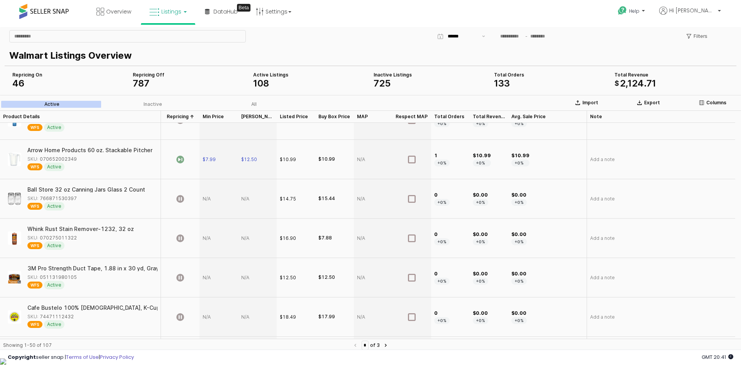
scroll to position [1752, 0]
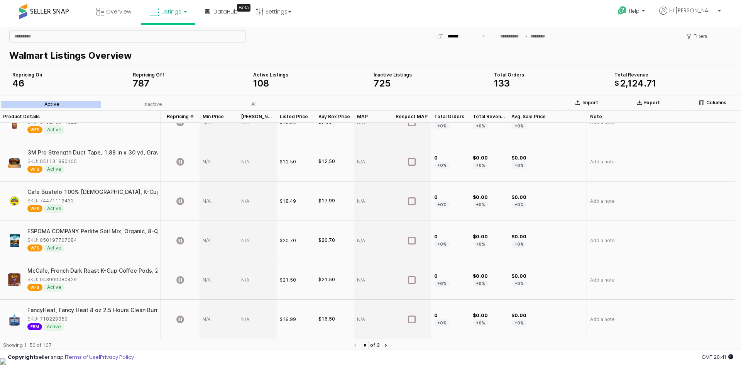
click at [205, 279] on div "App Frame" at bounding box center [219, 279] width 39 height 39
type input "*****"
click at [252, 281] on section "Import Export Columns Active Inactive All Product Details Product Details Repri…" at bounding box center [370, 225] width 741 height 261
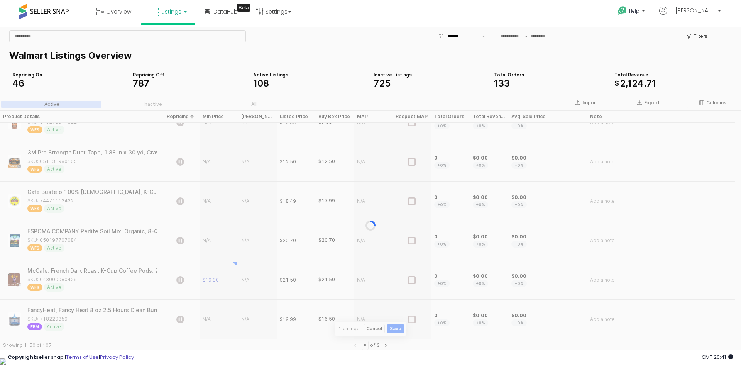
click at [252, 281] on div "App Frame" at bounding box center [370, 225] width 741 height 261
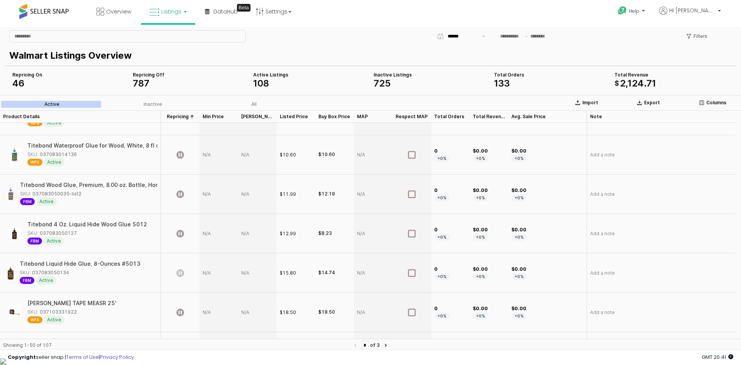
scroll to position [1521, 0]
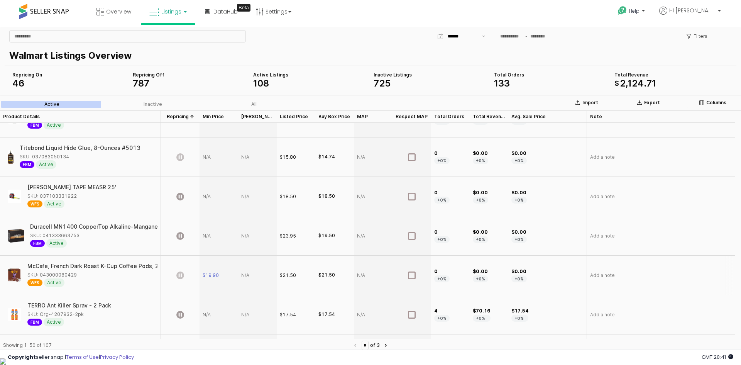
click at [246, 269] on div "App Frame" at bounding box center [257, 274] width 39 height 39
type input "*****"
click at [179, 272] on icon "App Frame" at bounding box center [180, 275] width 8 height 8
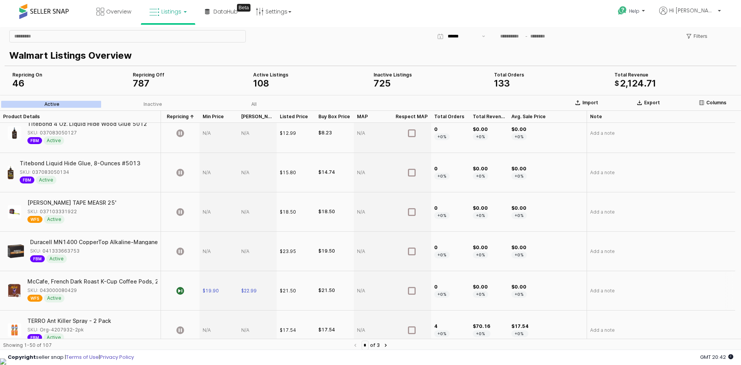
scroll to position [1752, 0]
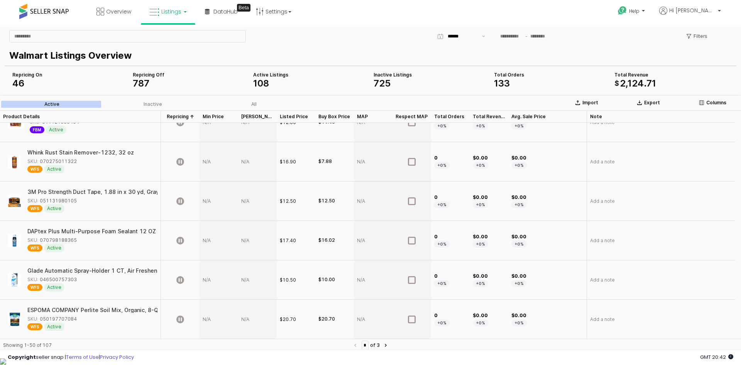
drag, startPoint x: 87, startPoint y: 319, endPoint x: 75, endPoint y: 320, distance: 12.4
click at [75, 320] on div "SKU: 050197707084" at bounding box center [89, 318] width 125 height 7
